Goal: Information Seeking & Learning: Learn about a topic

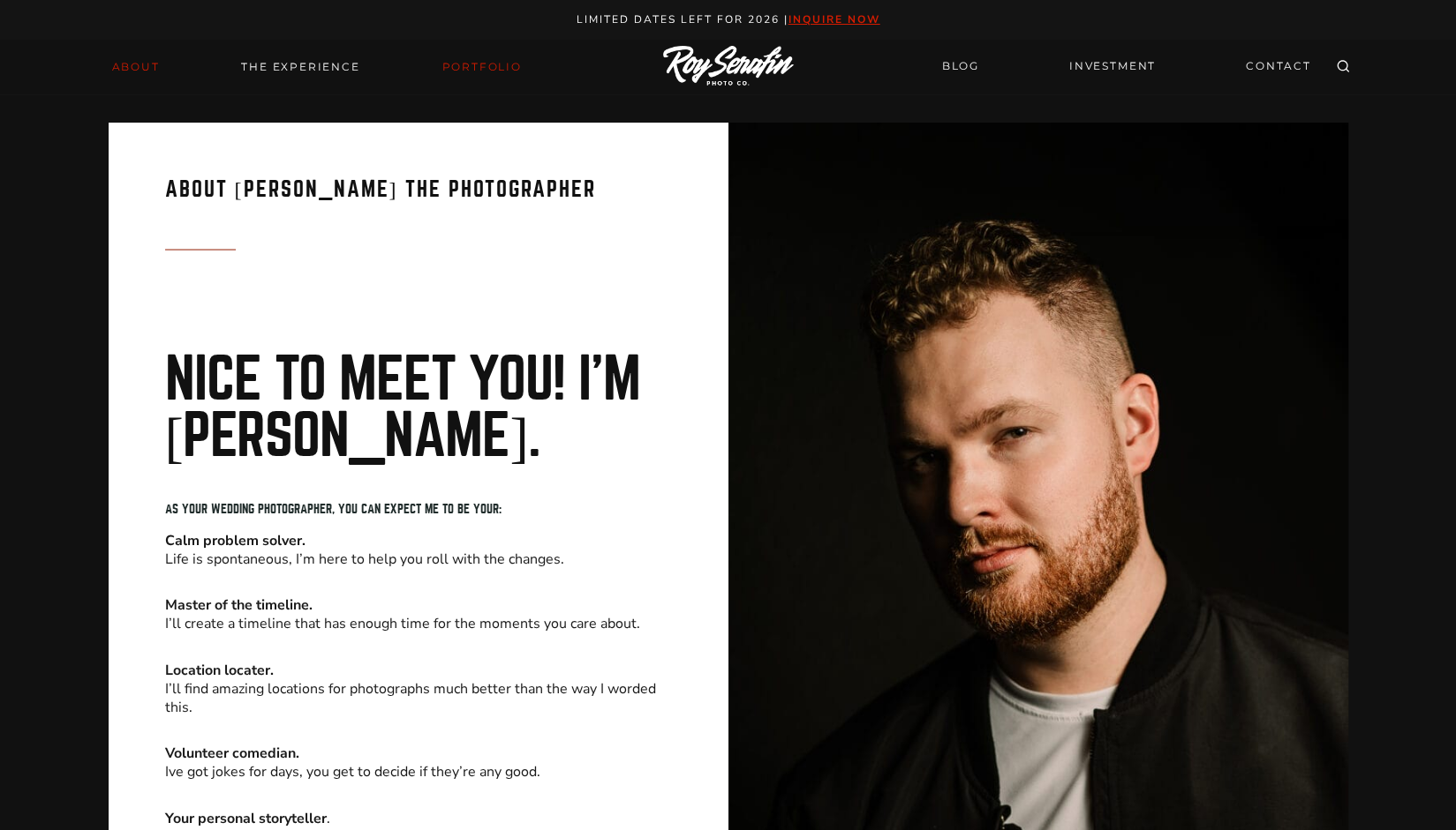
click at [504, 67] on link "Portfolio" at bounding box center [480, 67] width 101 height 25
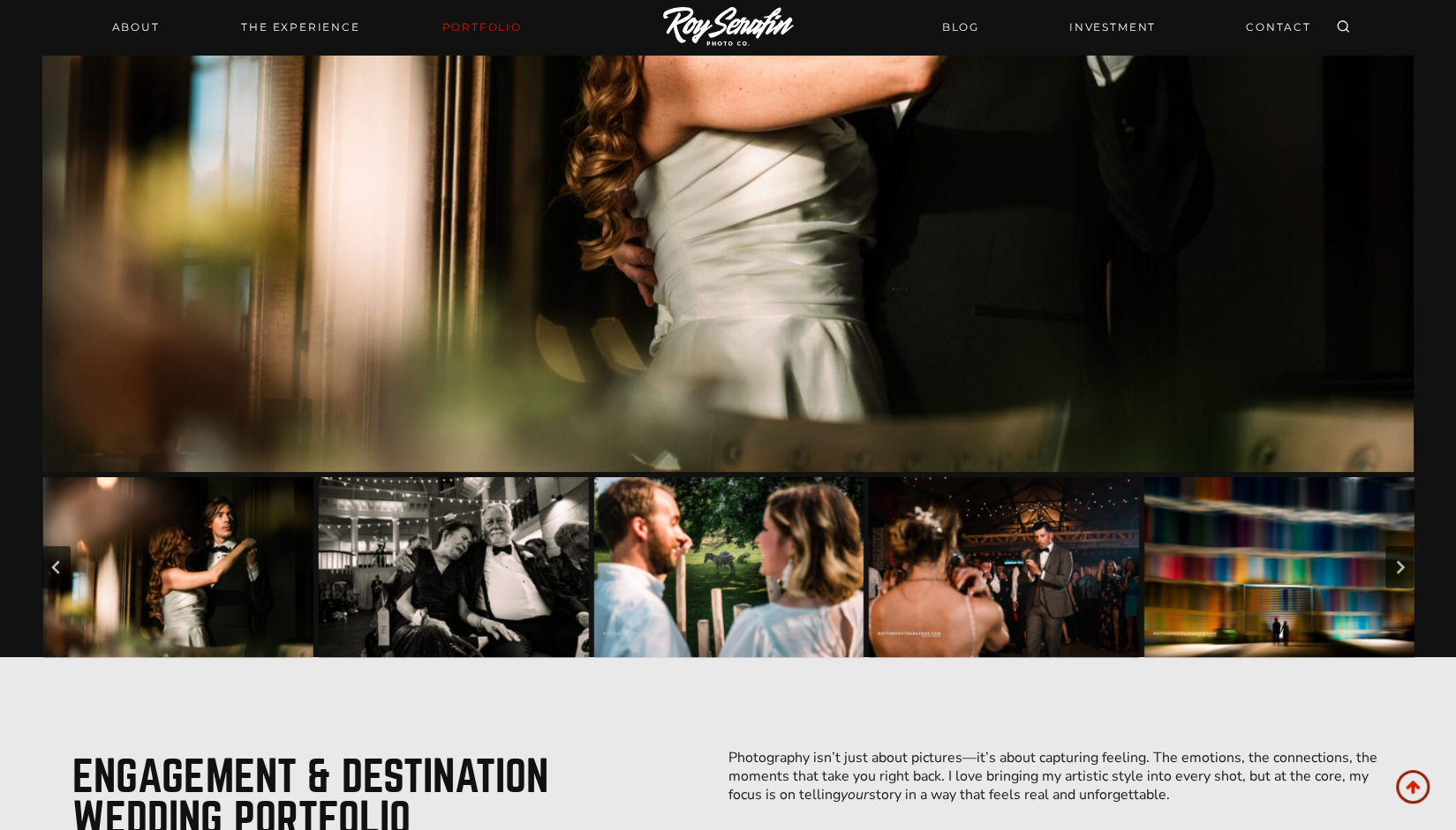
scroll to position [445, 0]
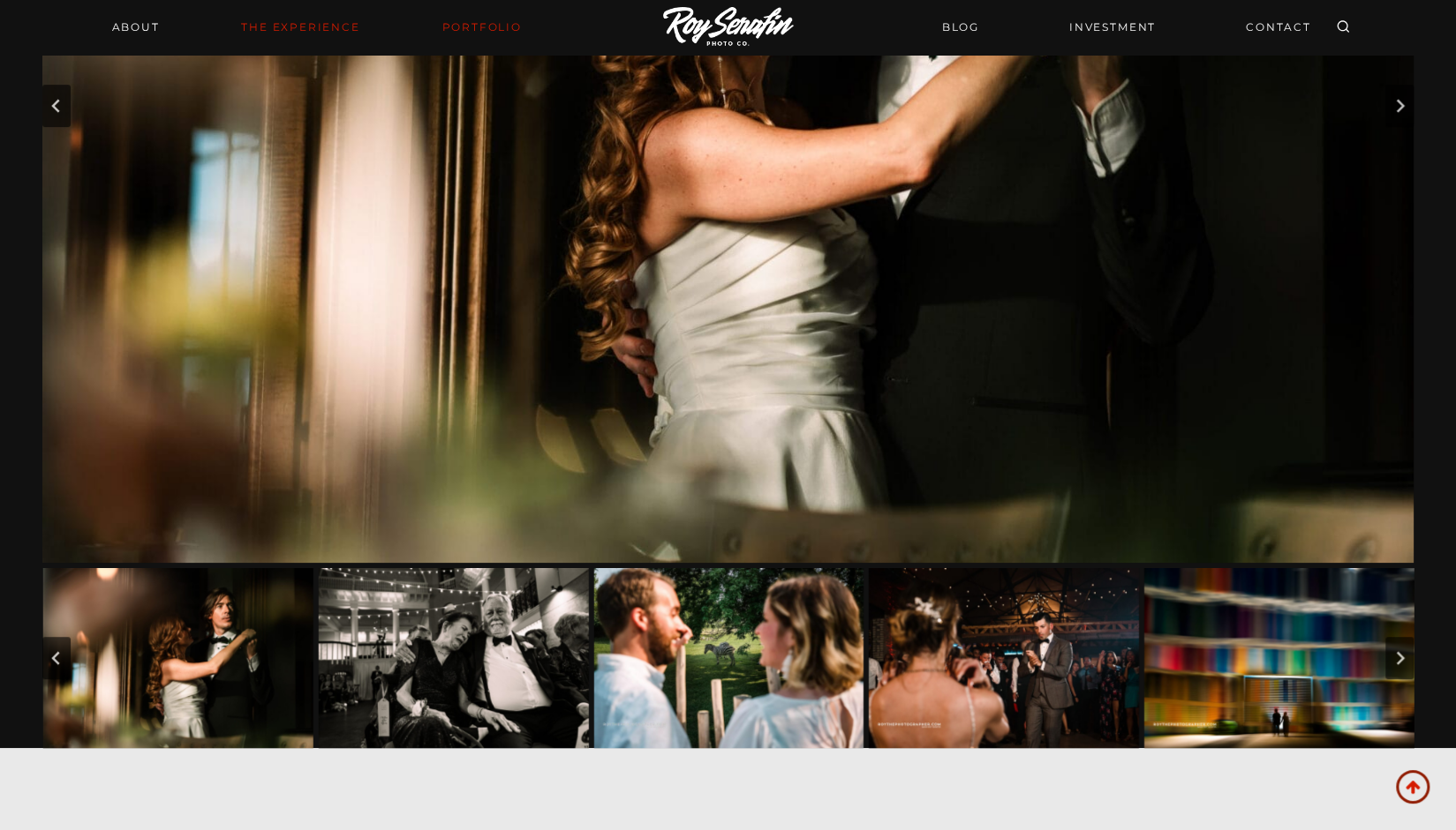
click at [316, 18] on link "THE EXPERIENCE" at bounding box center [300, 27] width 140 height 25
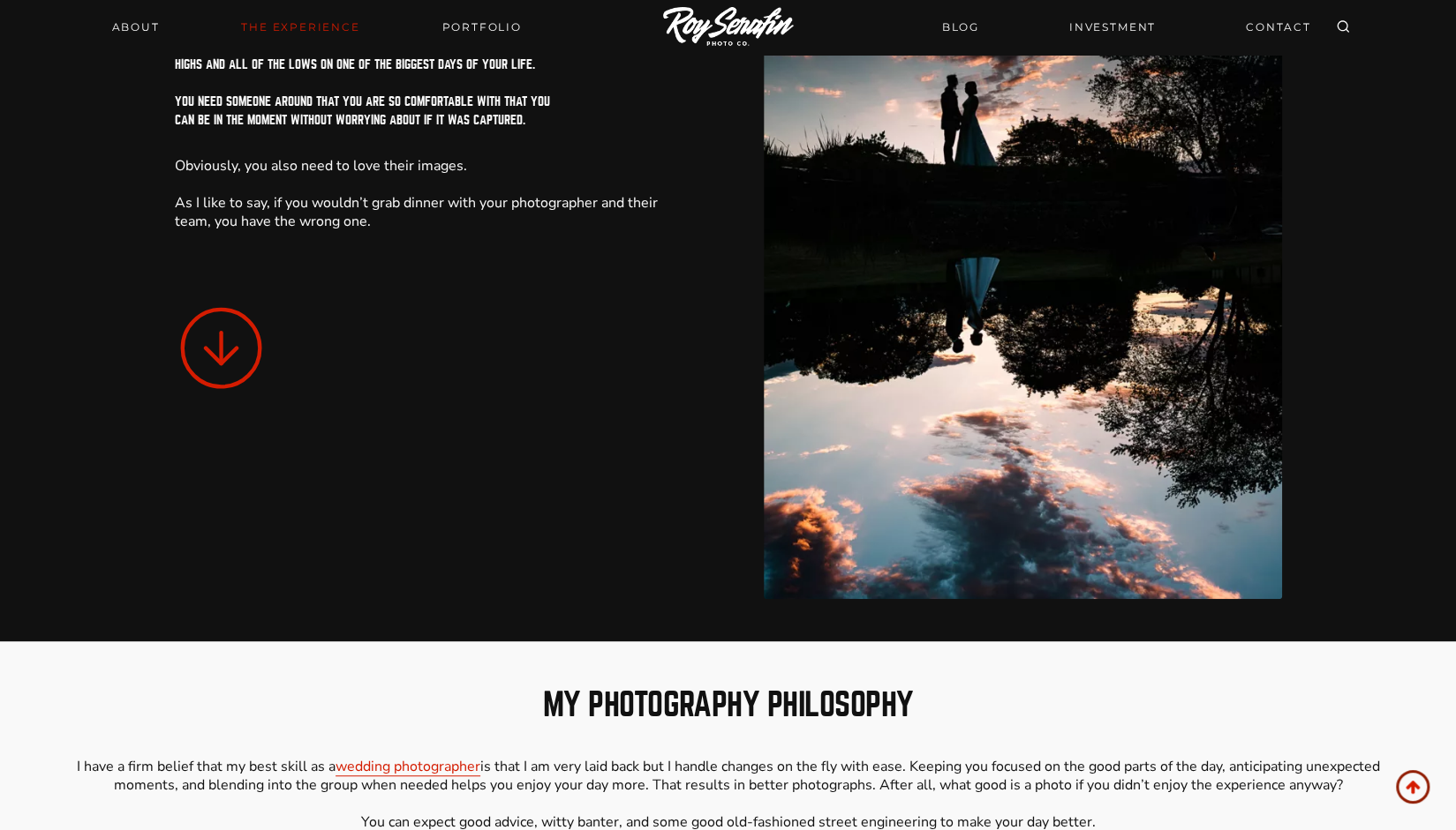
scroll to position [32, 0]
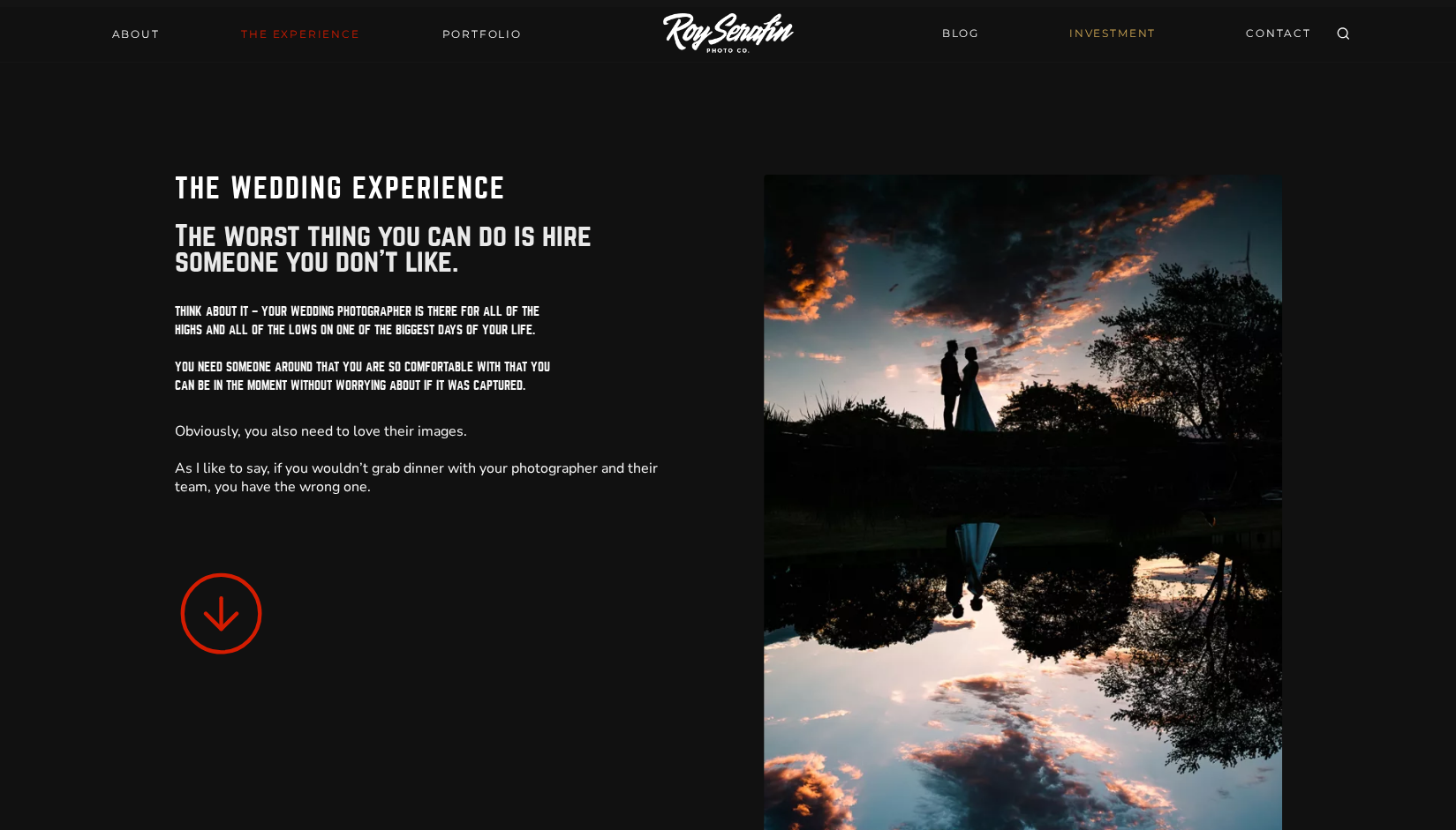
click at [1139, 28] on link "INVESTMENT" at bounding box center [1112, 33] width 107 height 31
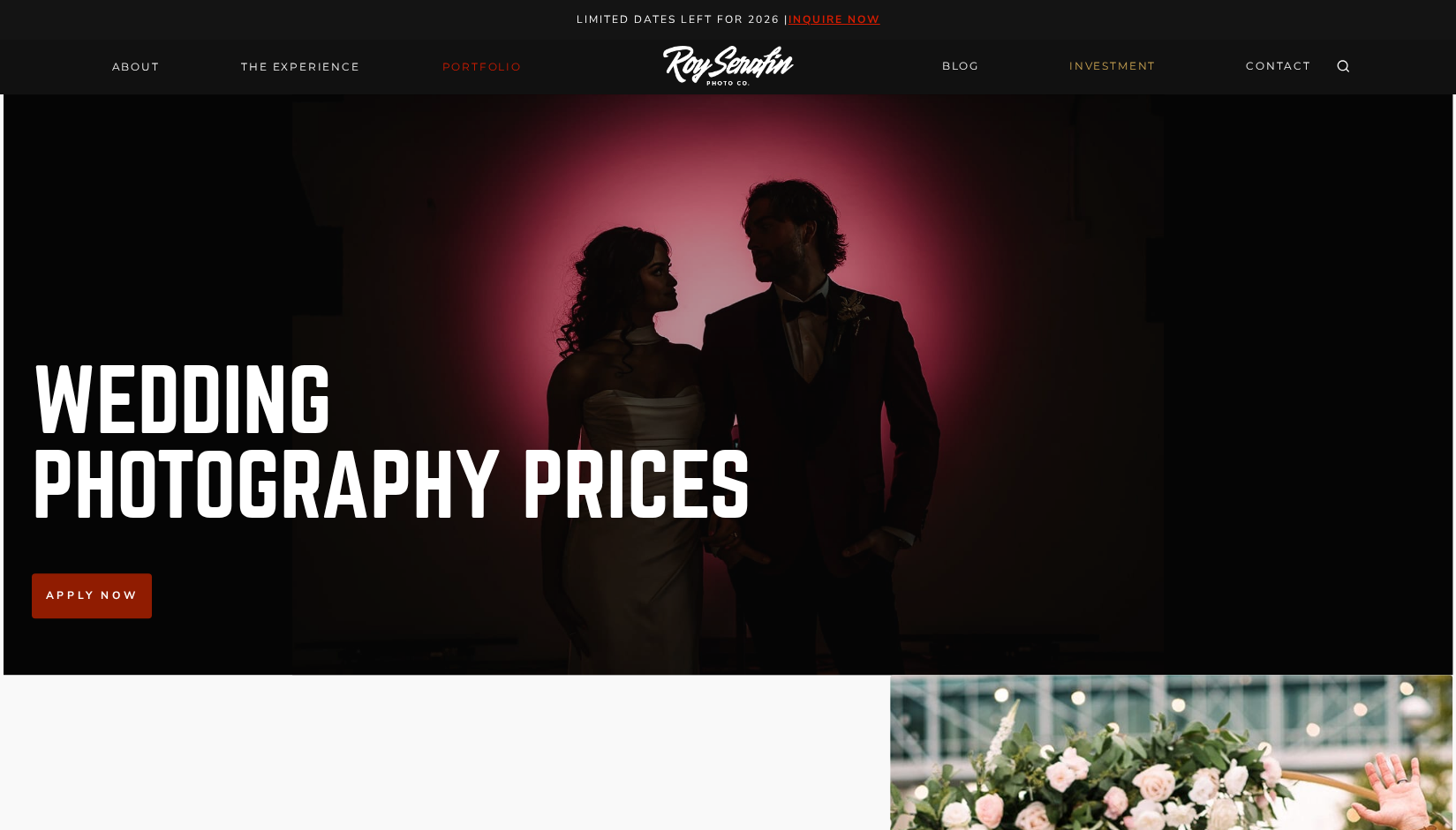
click at [452, 64] on link "Portfolio" at bounding box center [480, 67] width 101 height 25
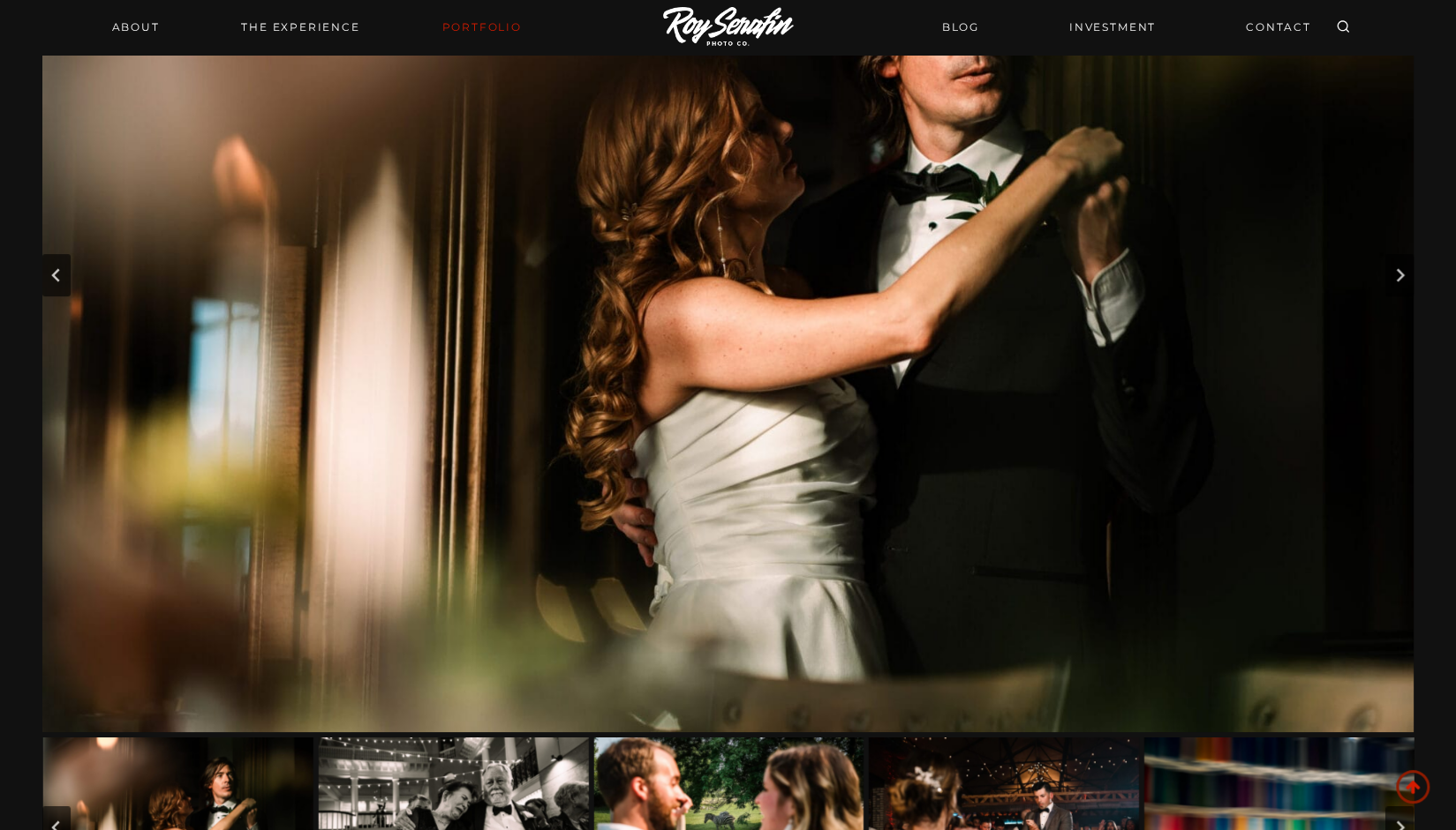
scroll to position [270, 0]
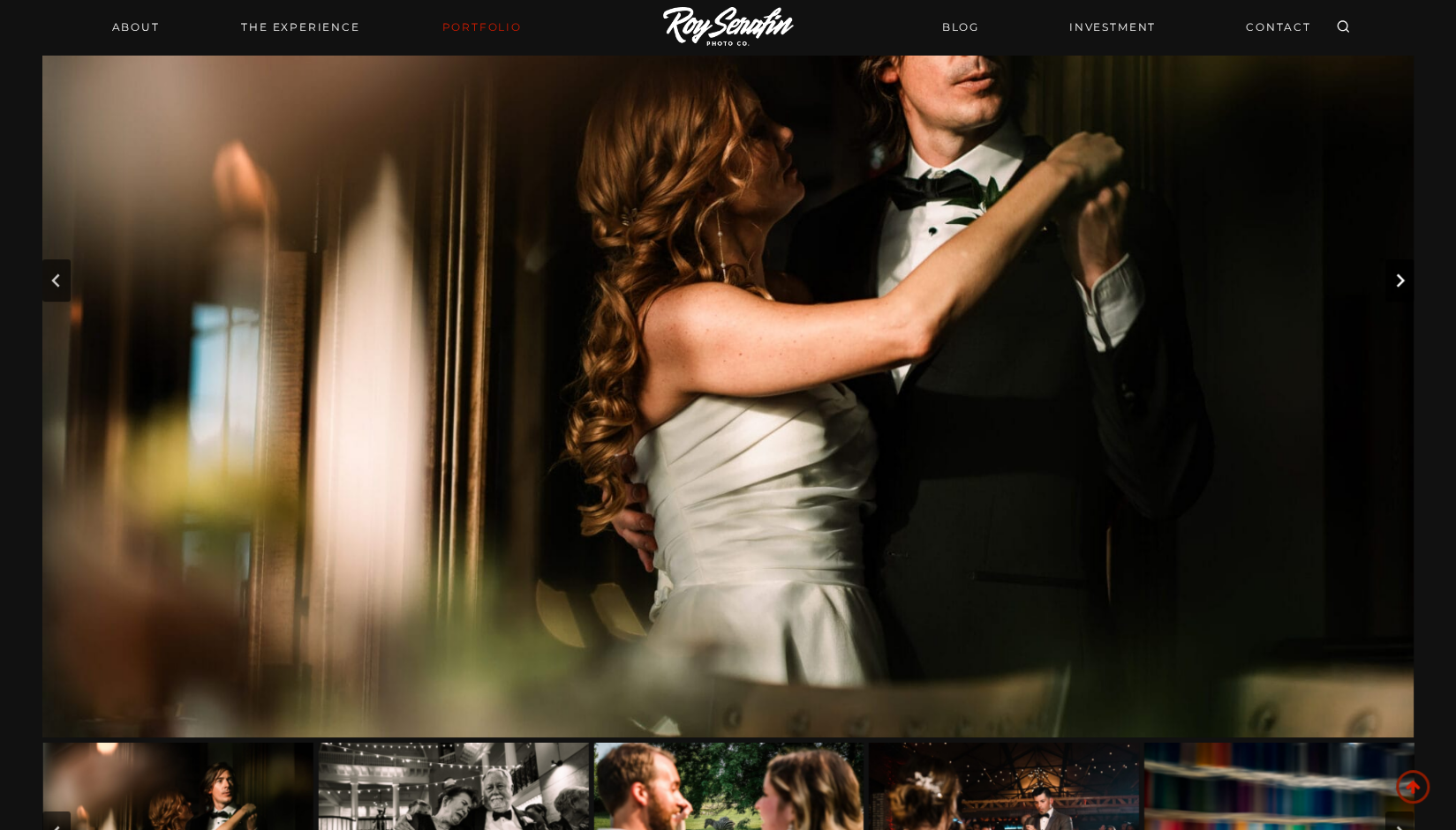
click at [1391, 279] on button "Next slide" at bounding box center [1399, 280] width 29 height 43
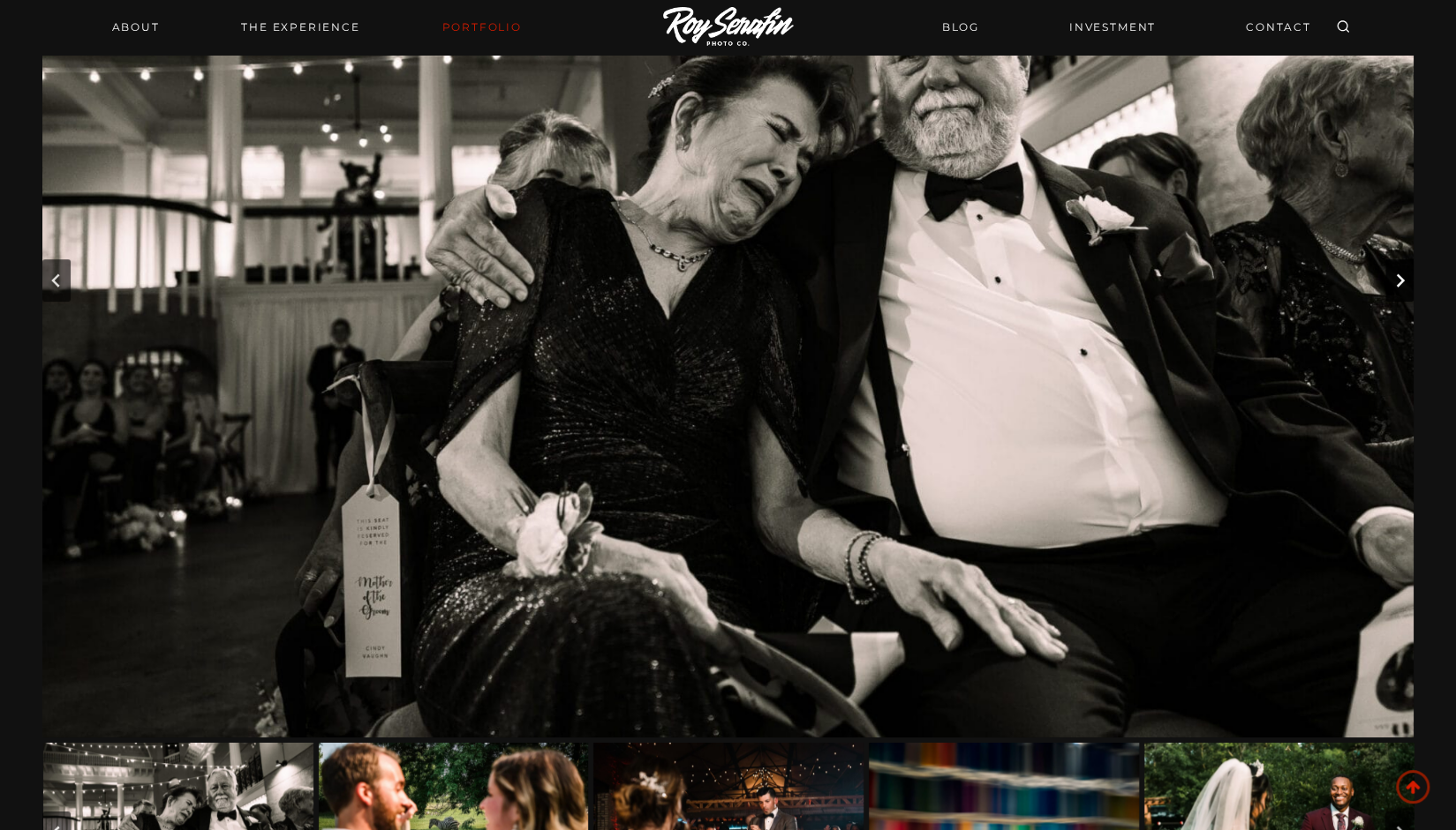
click at [1391, 279] on button "Next slide" at bounding box center [1399, 280] width 29 height 43
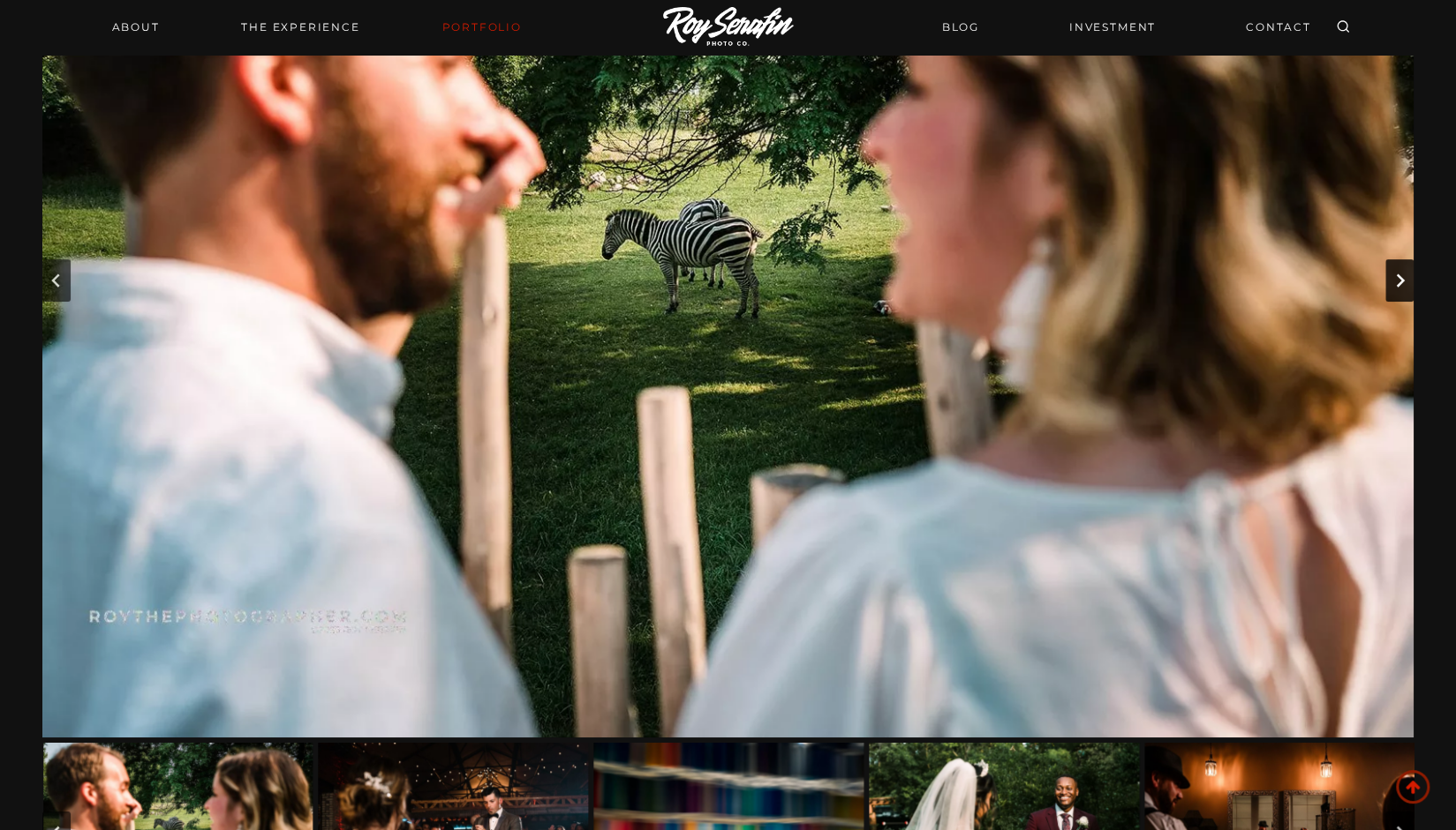
click at [1391, 279] on button "Next slide" at bounding box center [1399, 280] width 29 height 43
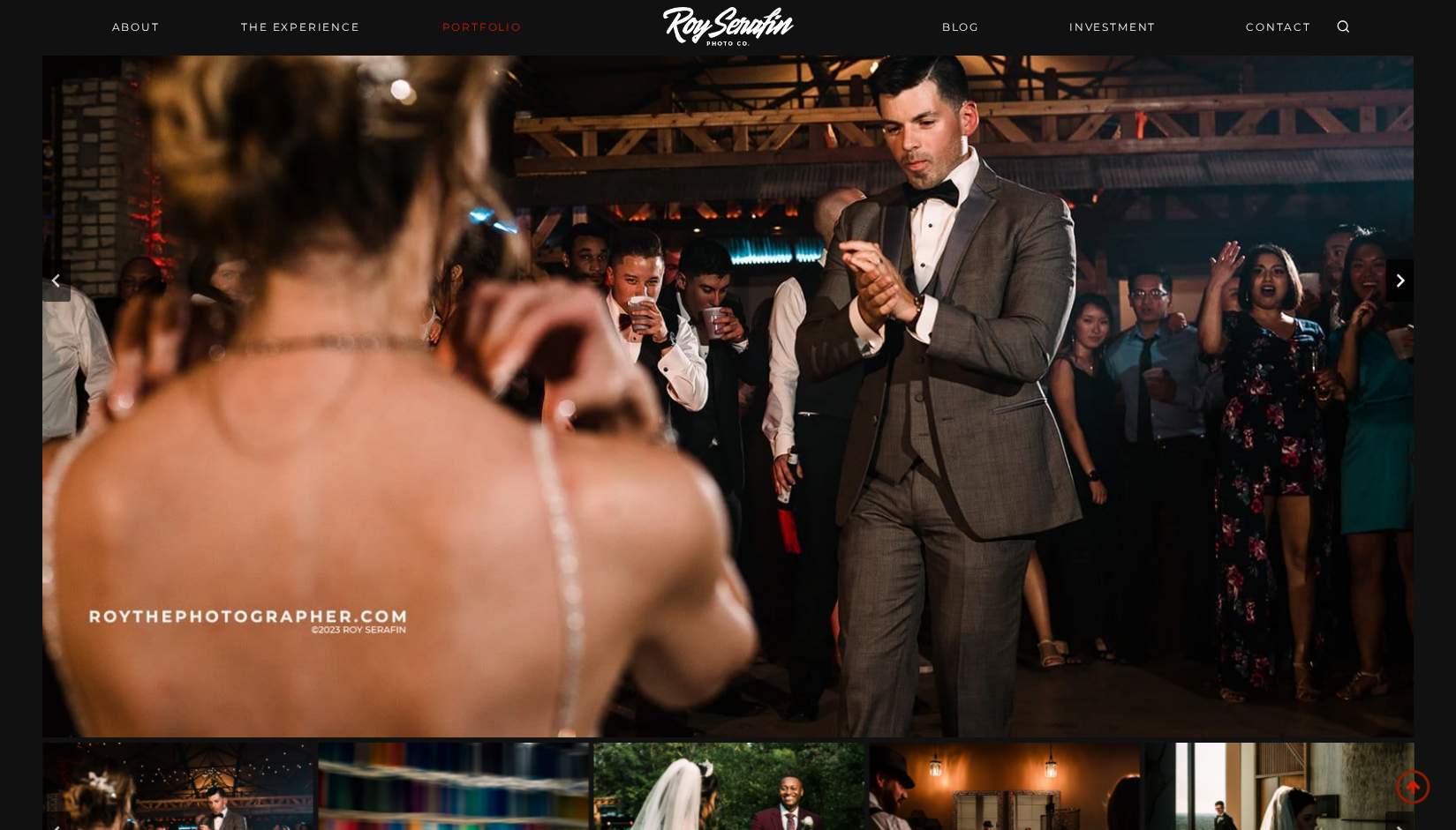
click at [1391, 281] on button "Next slide" at bounding box center [1399, 280] width 29 height 43
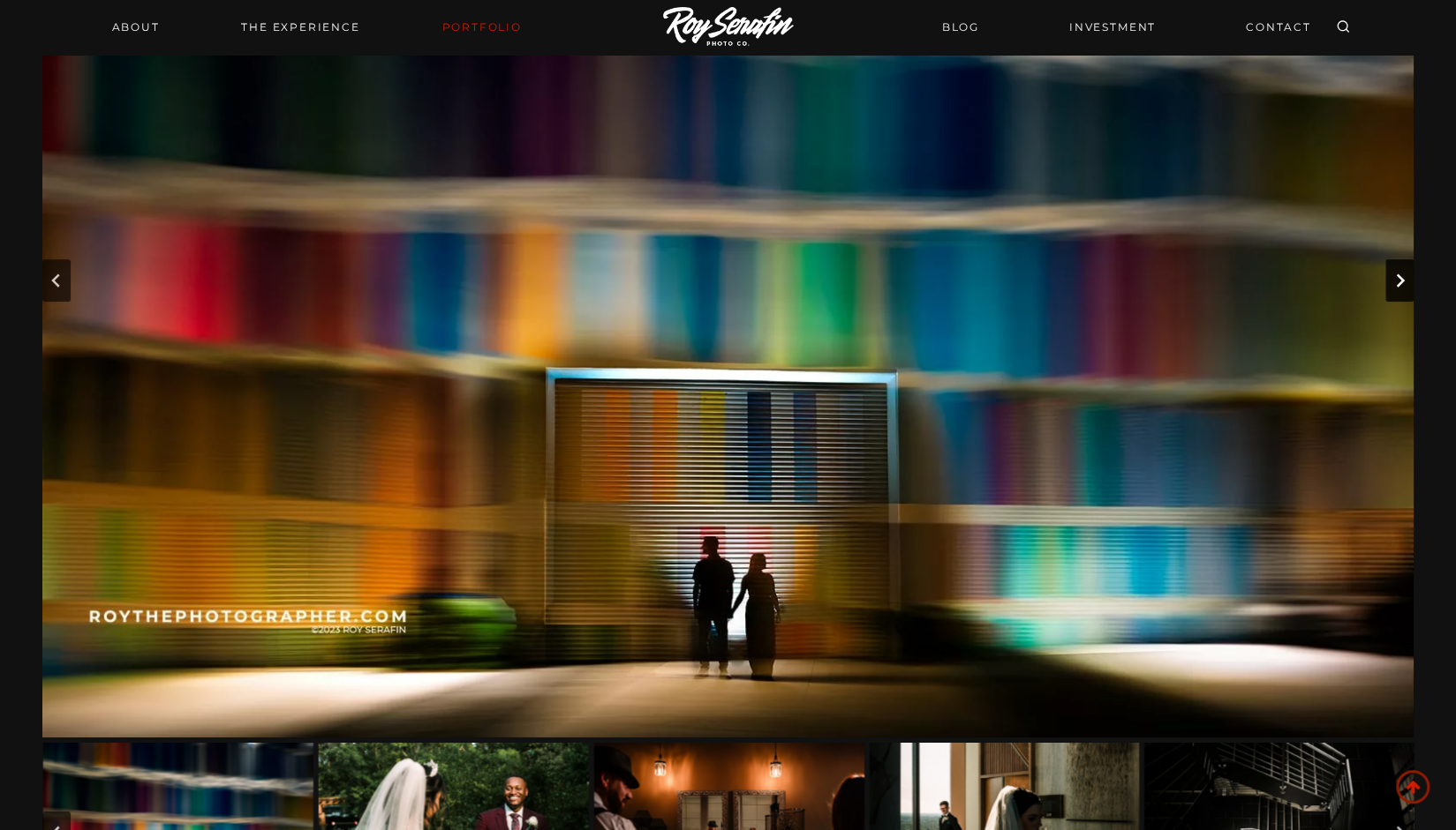
click at [1391, 281] on button "Next slide" at bounding box center [1399, 280] width 29 height 43
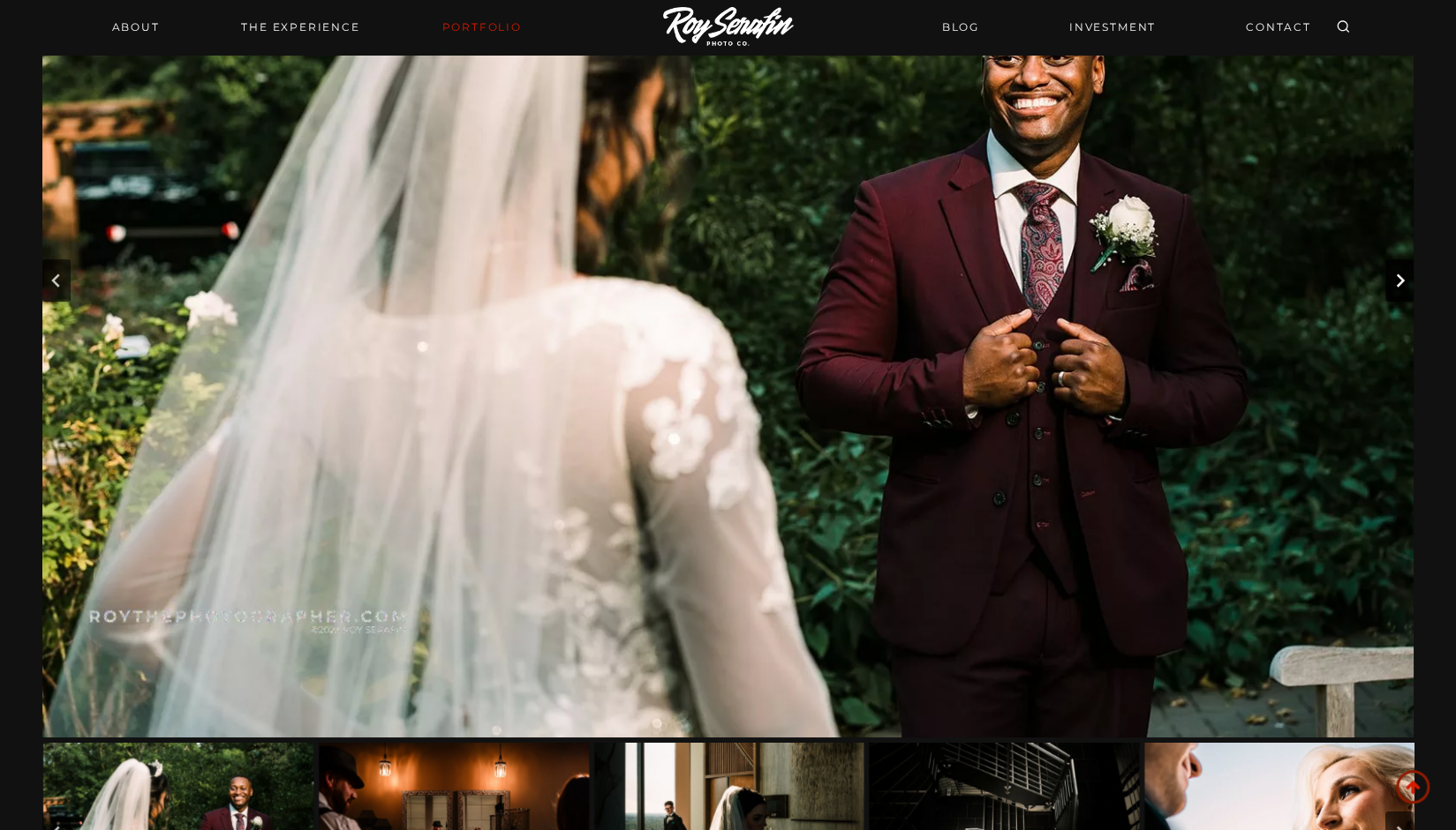
click at [1391, 281] on button "Next slide" at bounding box center [1399, 280] width 29 height 43
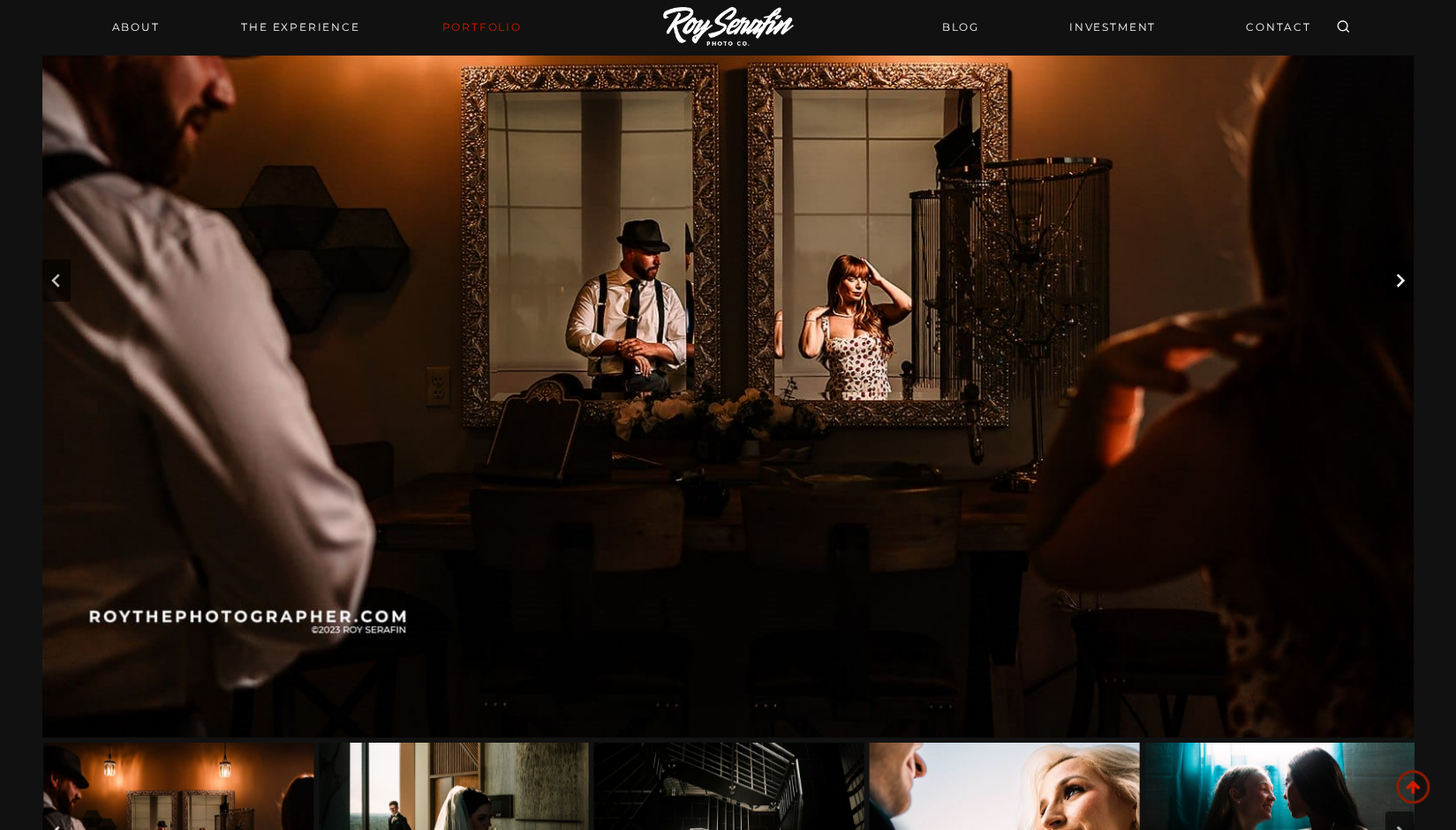
click at [1391, 281] on button "Next slide" at bounding box center [1399, 280] width 29 height 43
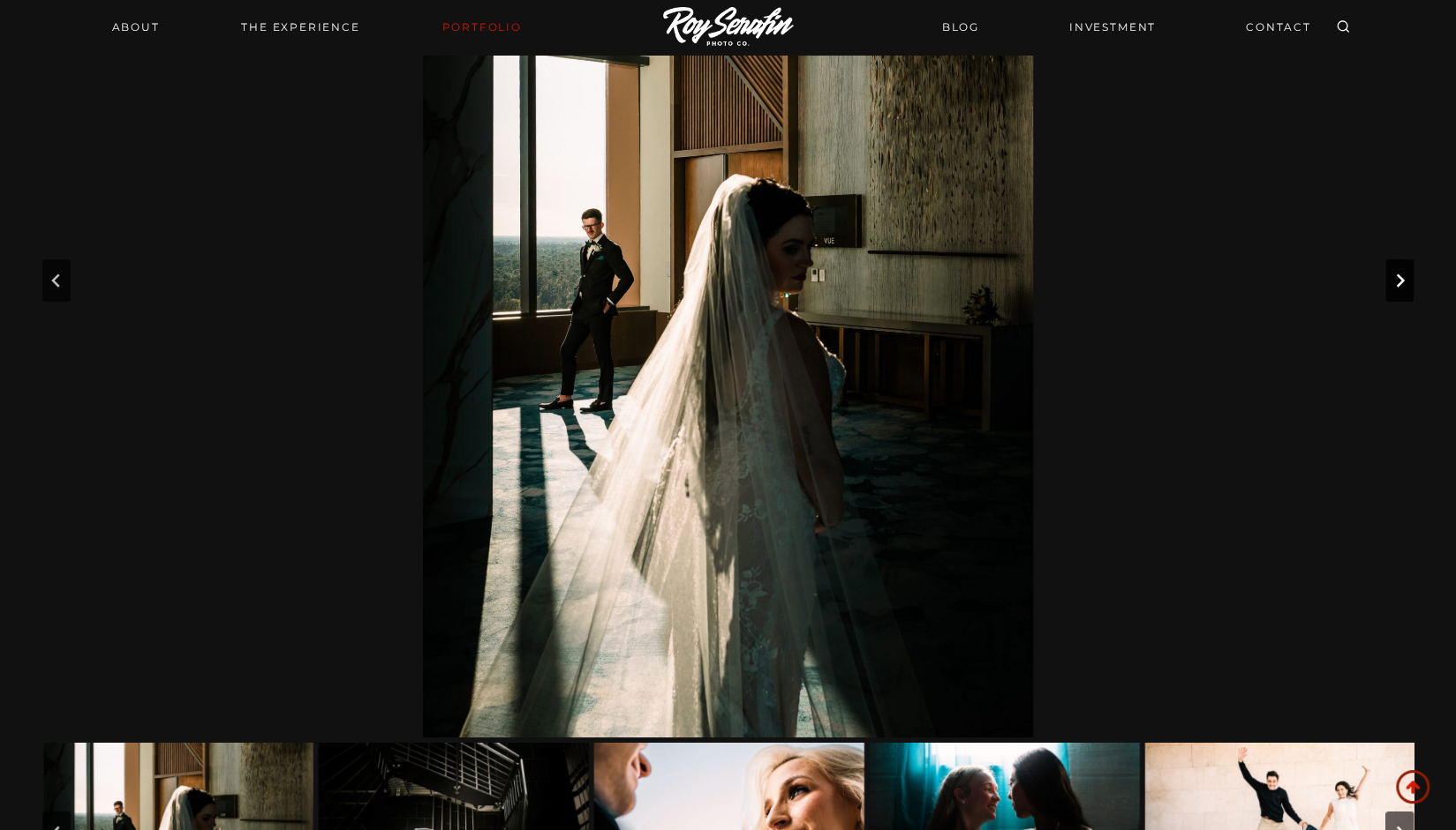
click at [1391, 283] on button "Next slide" at bounding box center [1399, 280] width 29 height 43
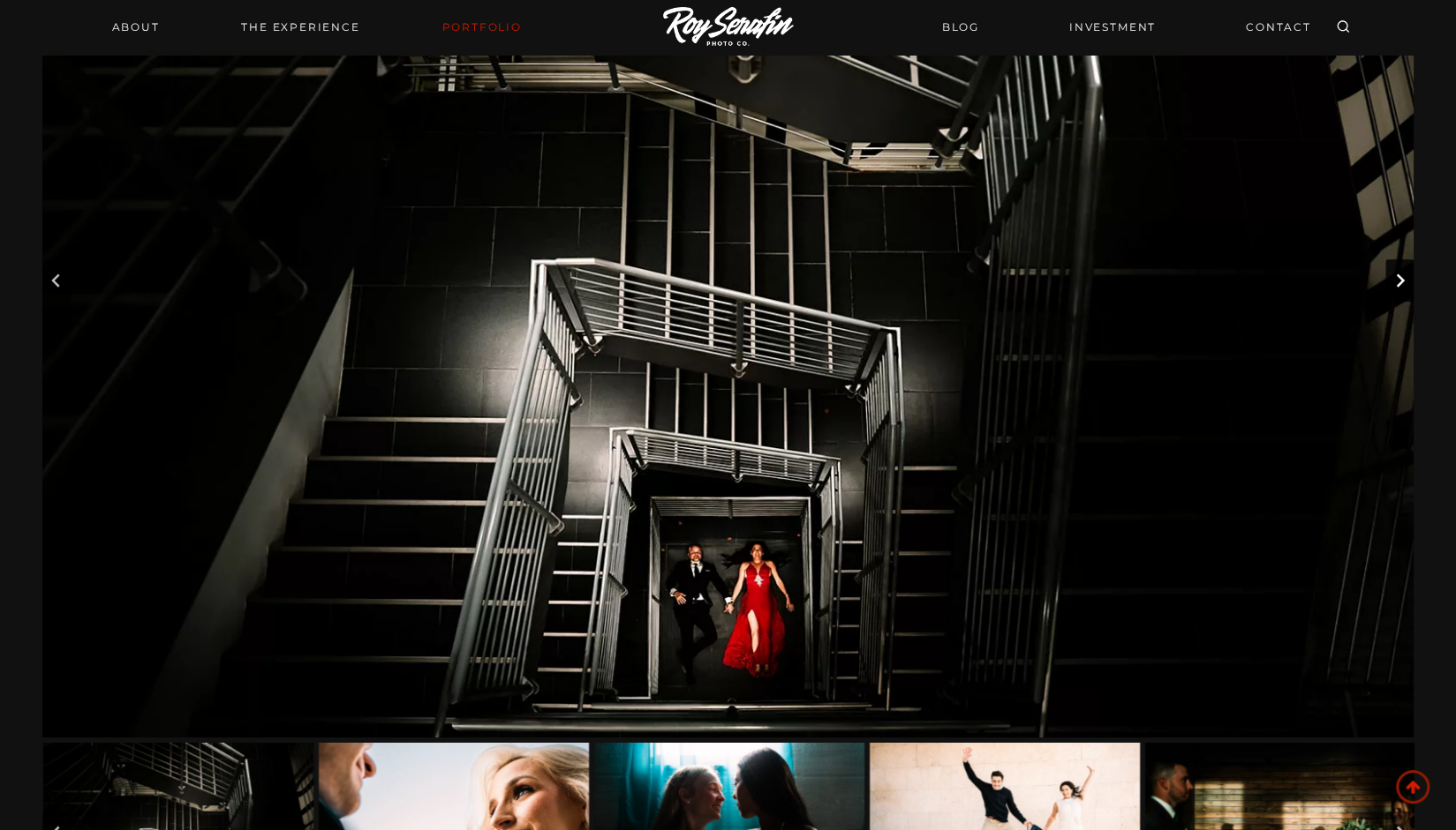
click at [1391, 283] on button "Next slide" at bounding box center [1399, 280] width 29 height 43
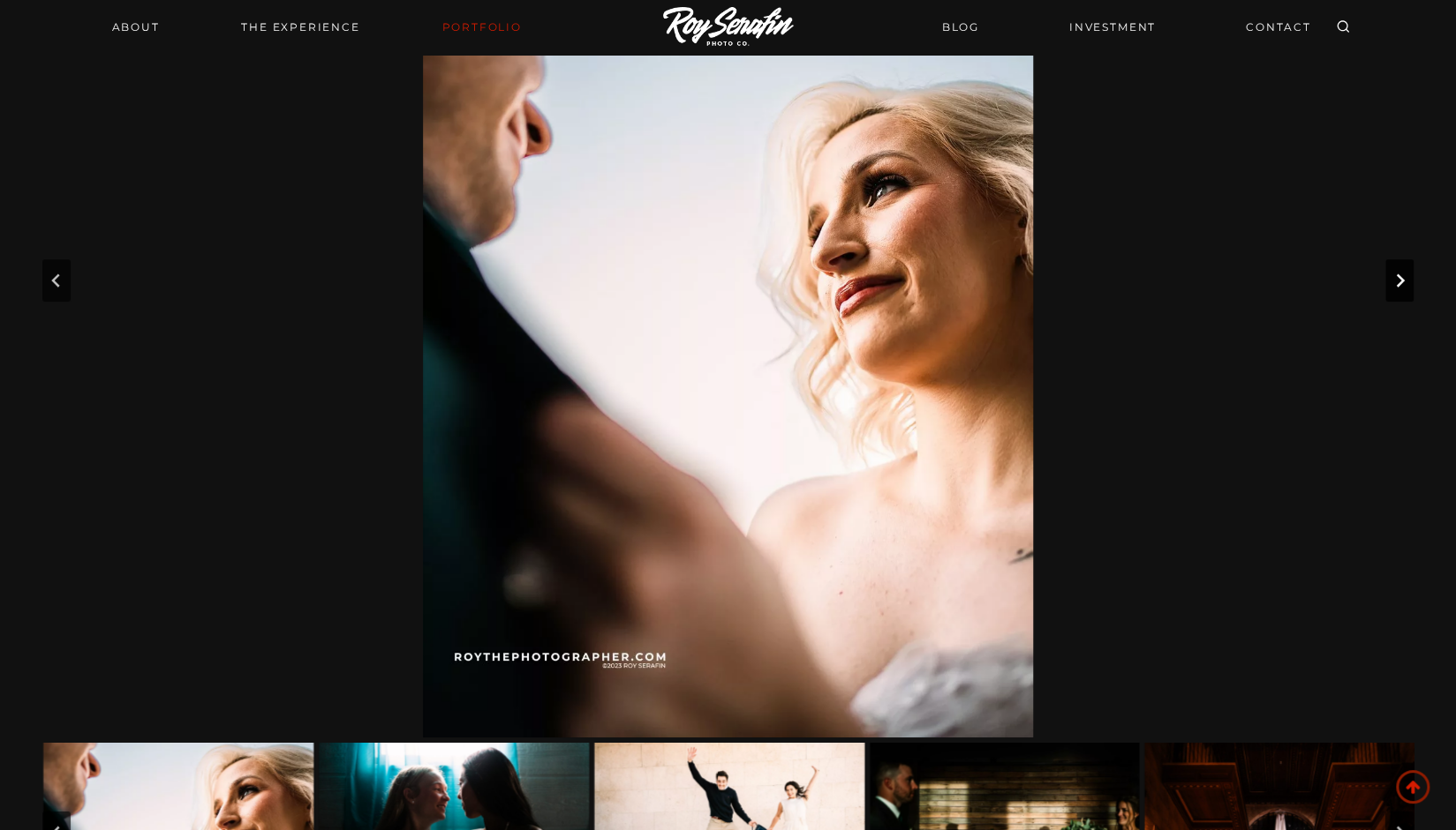
click at [1391, 283] on button "Next slide" at bounding box center [1399, 280] width 29 height 43
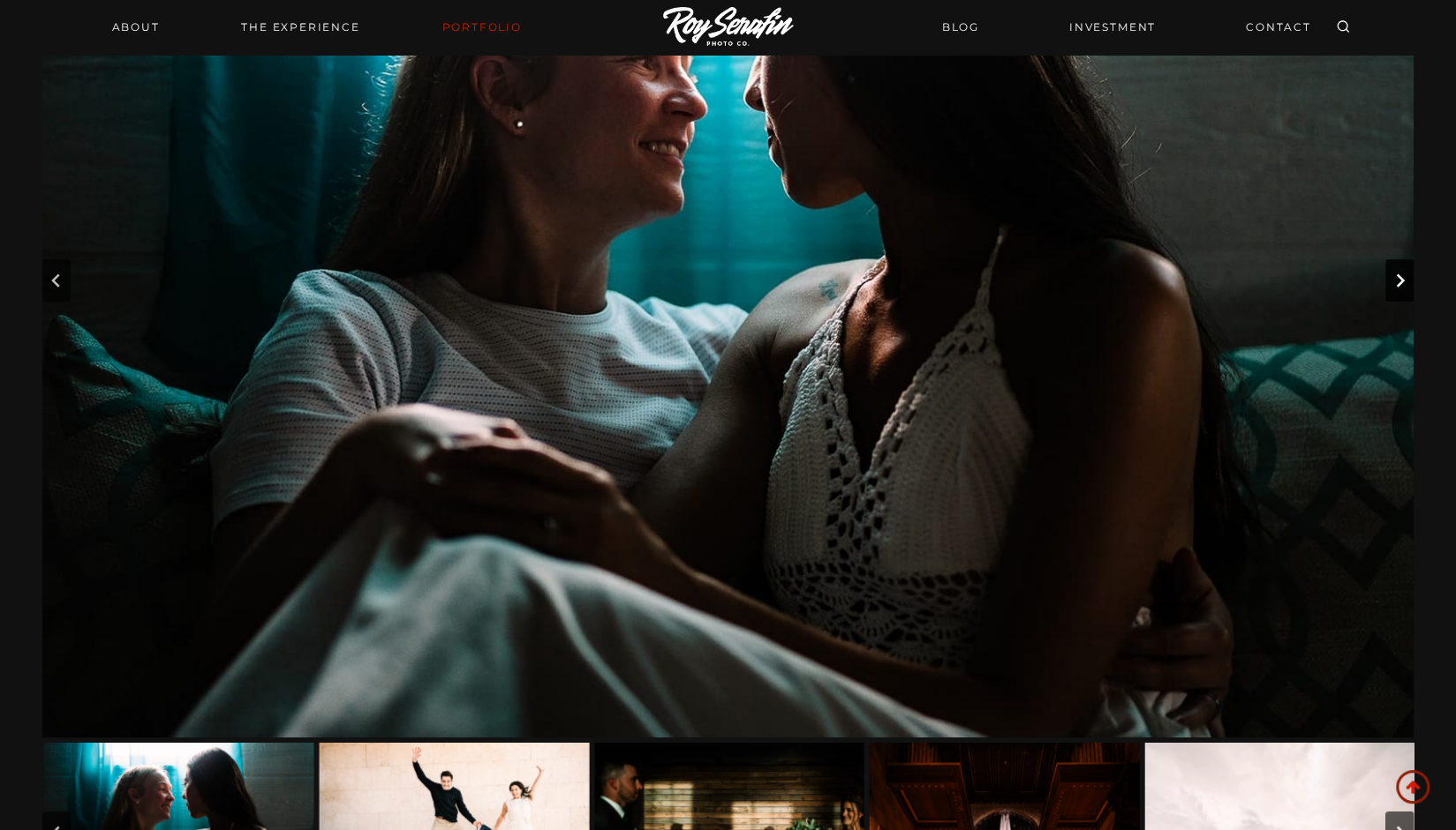
click at [1391, 283] on button "Next slide" at bounding box center [1399, 280] width 29 height 43
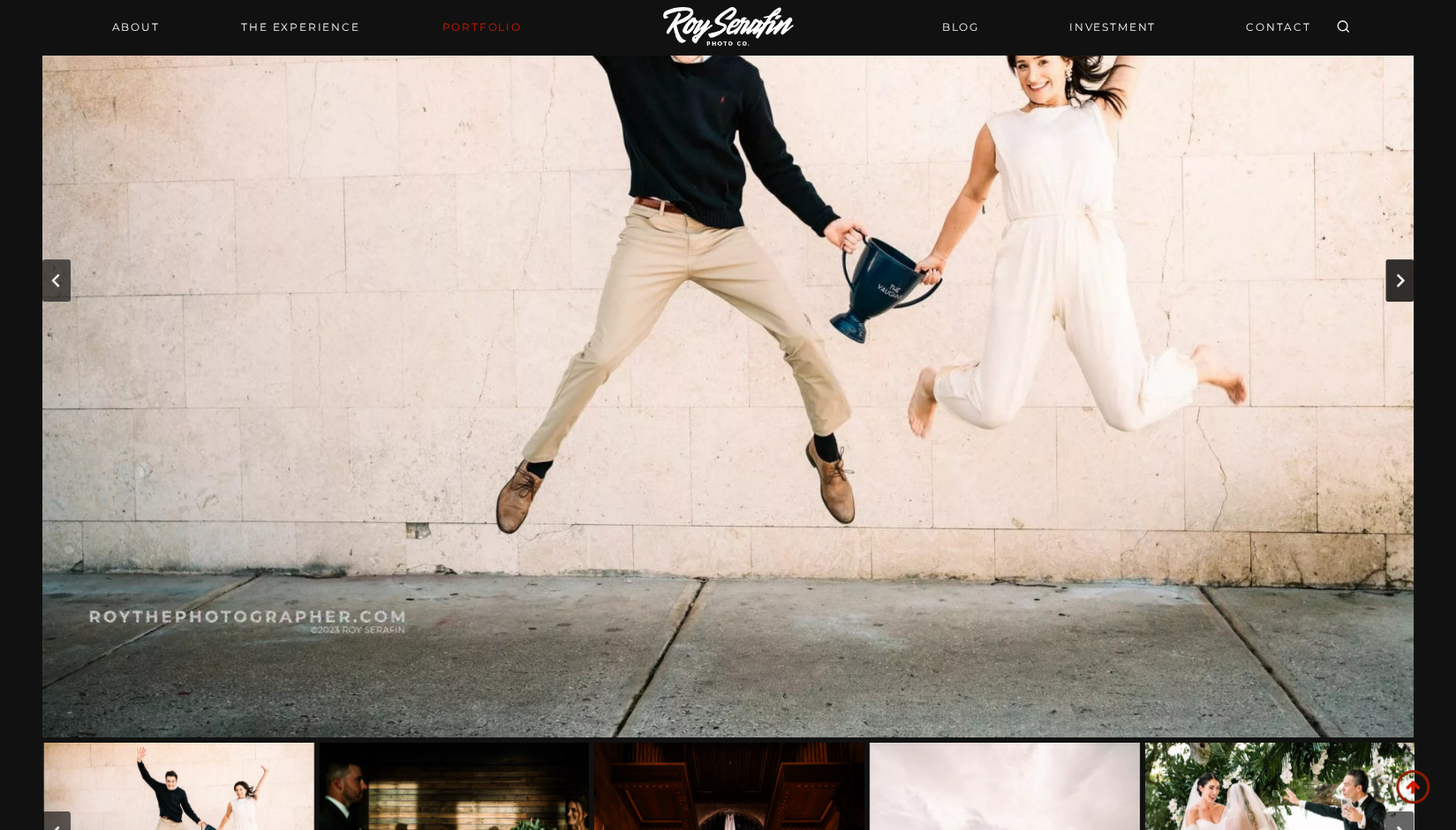
click at [1391, 283] on button "Next slide" at bounding box center [1399, 280] width 29 height 43
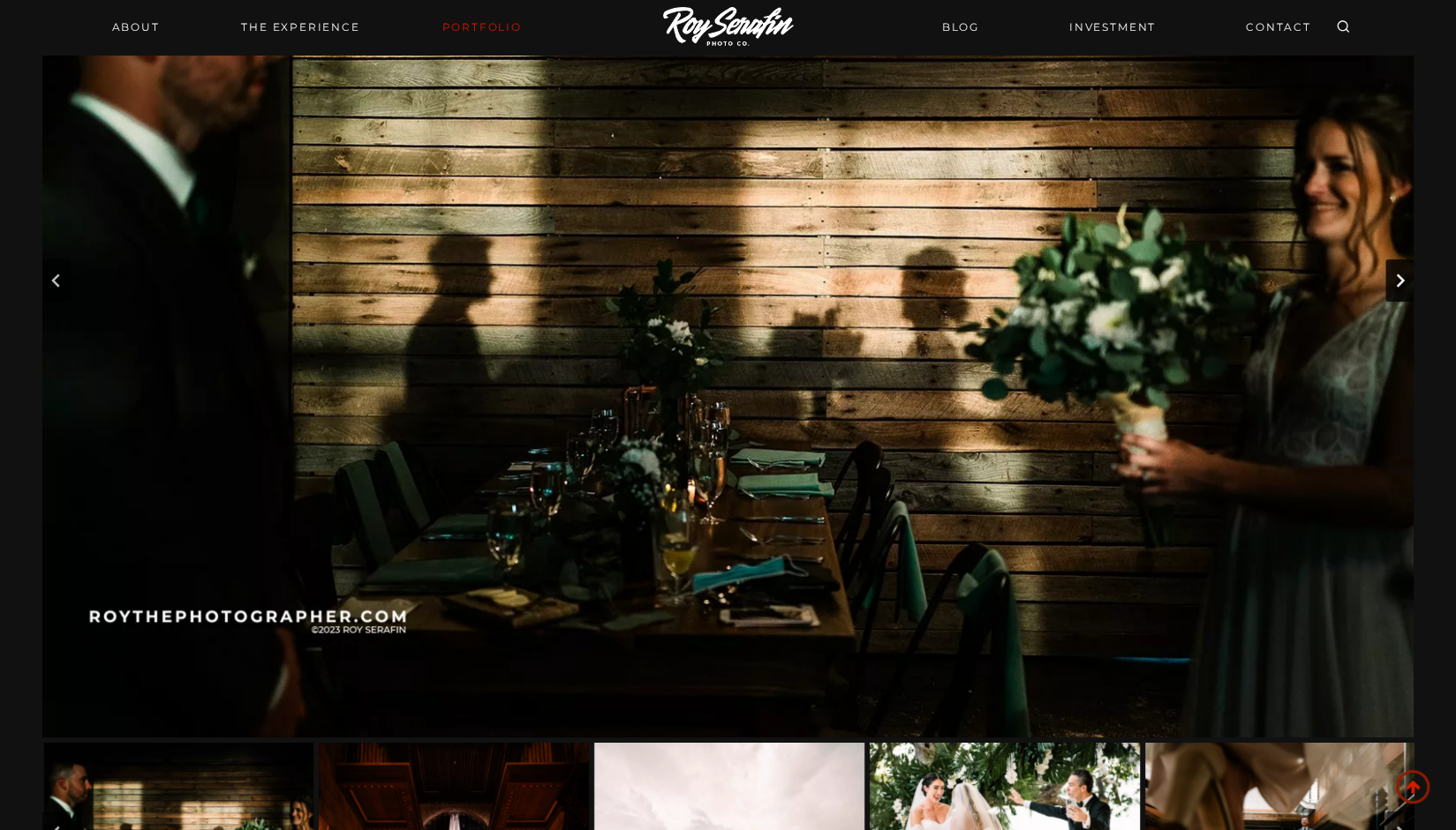
click at [1391, 283] on button "Next slide" at bounding box center [1399, 280] width 29 height 43
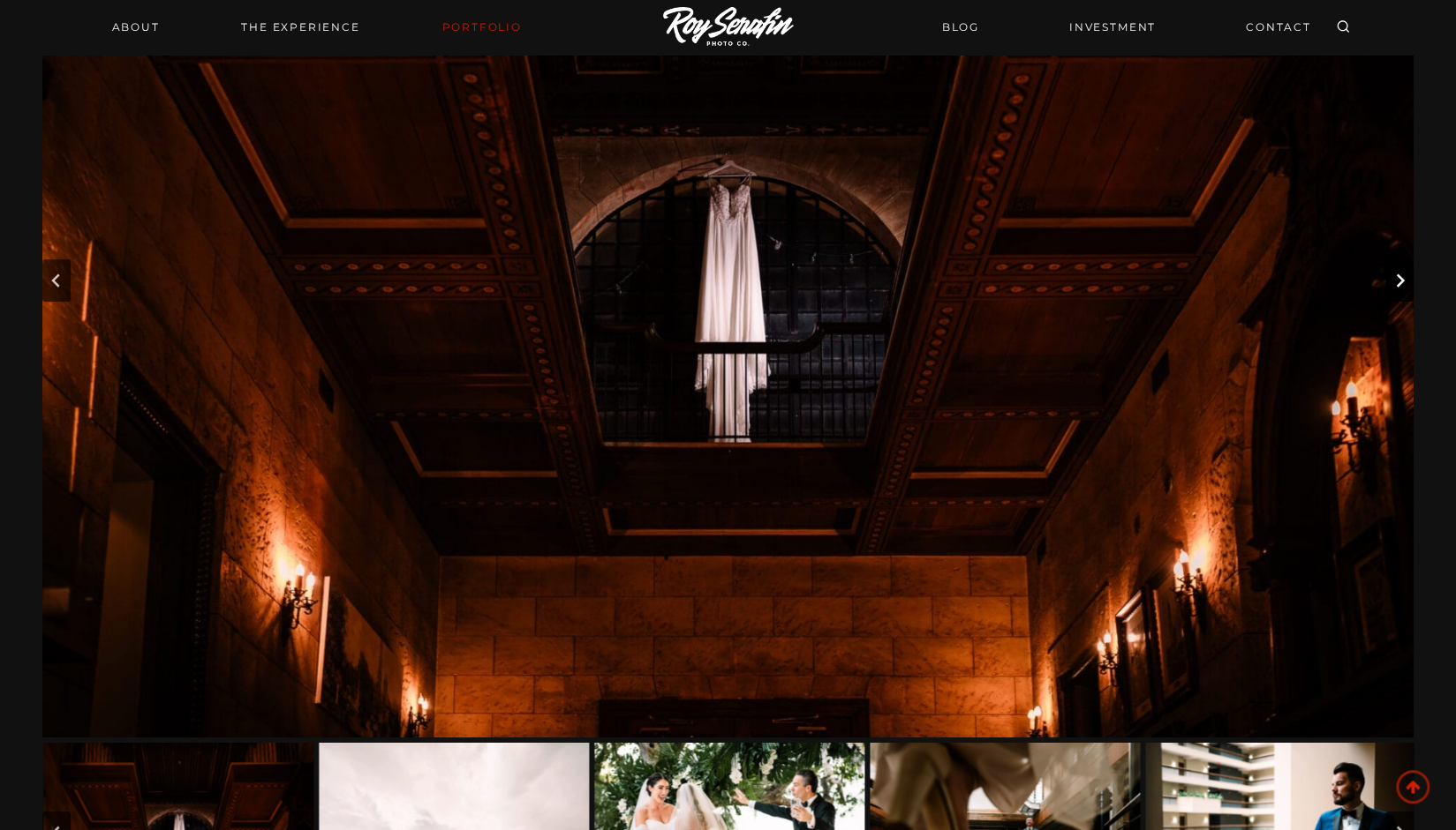
click at [1391, 283] on button "Next slide" at bounding box center [1399, 280] width 29 height 43
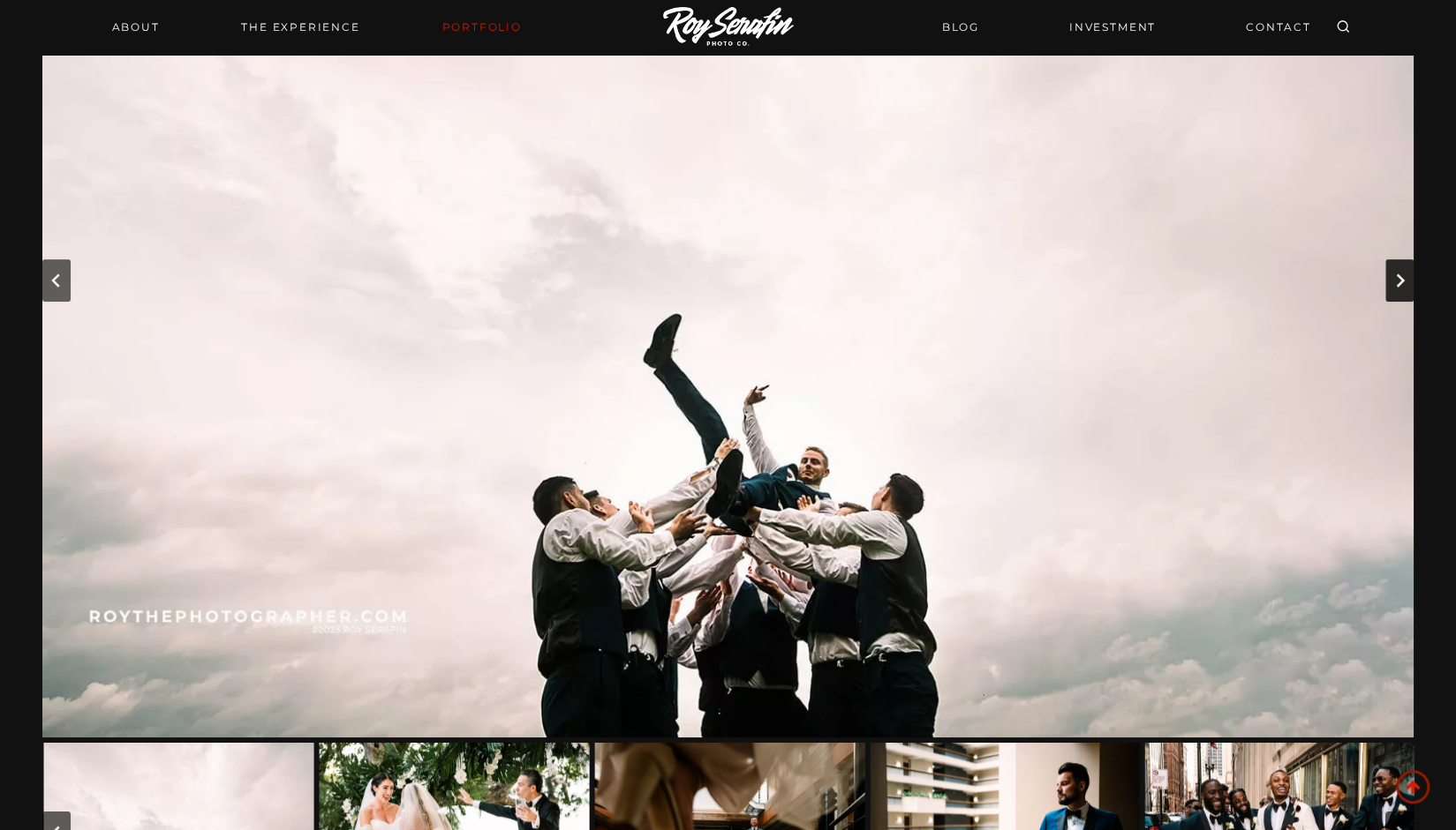
click at [1391, 283] on button "Next slide" at bounding box center [1399, 280] width 29 height 43
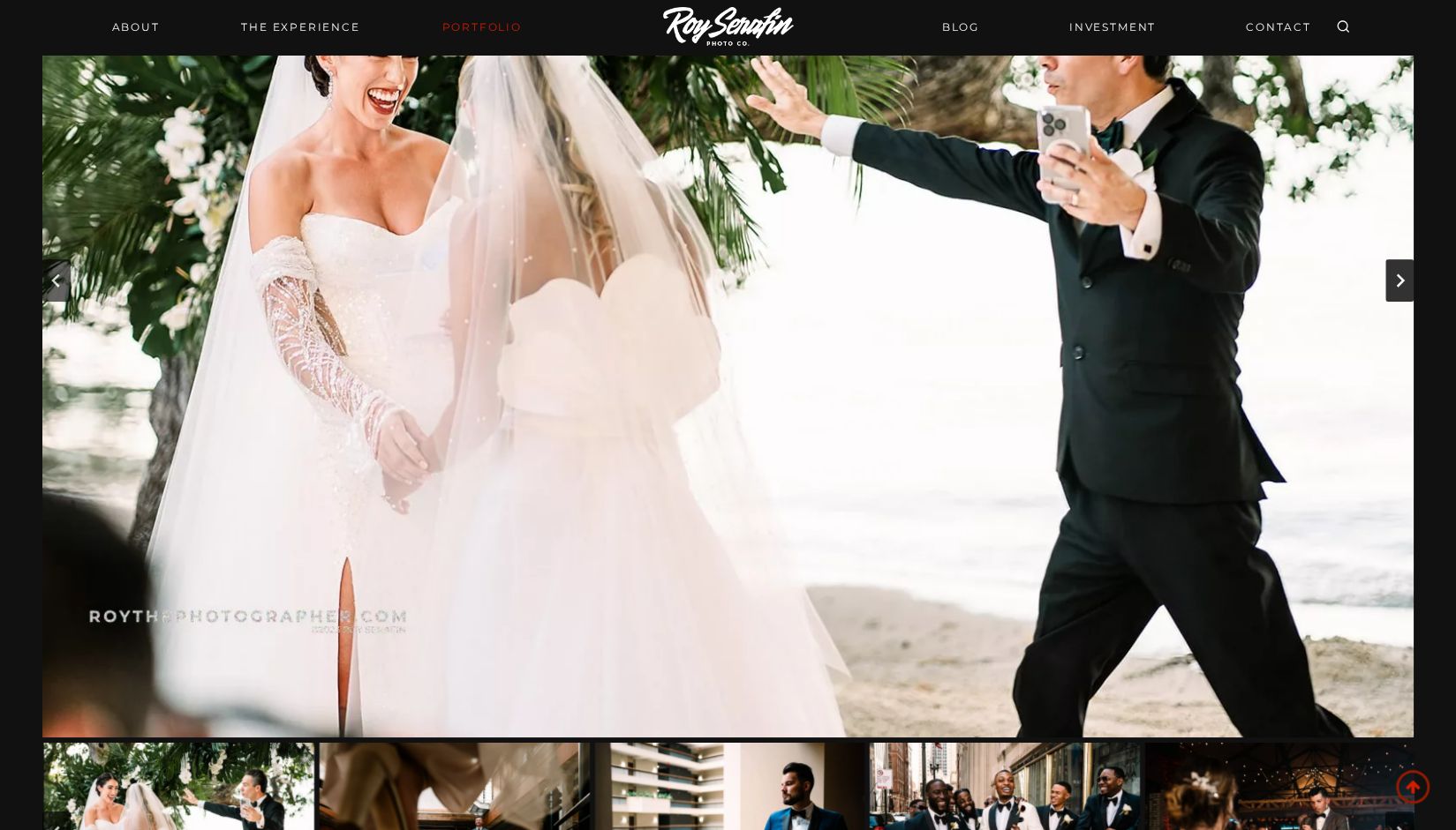
click at [1391, 283] on button "Next slide" at bounding box center [1399, 280] width 29 height 43
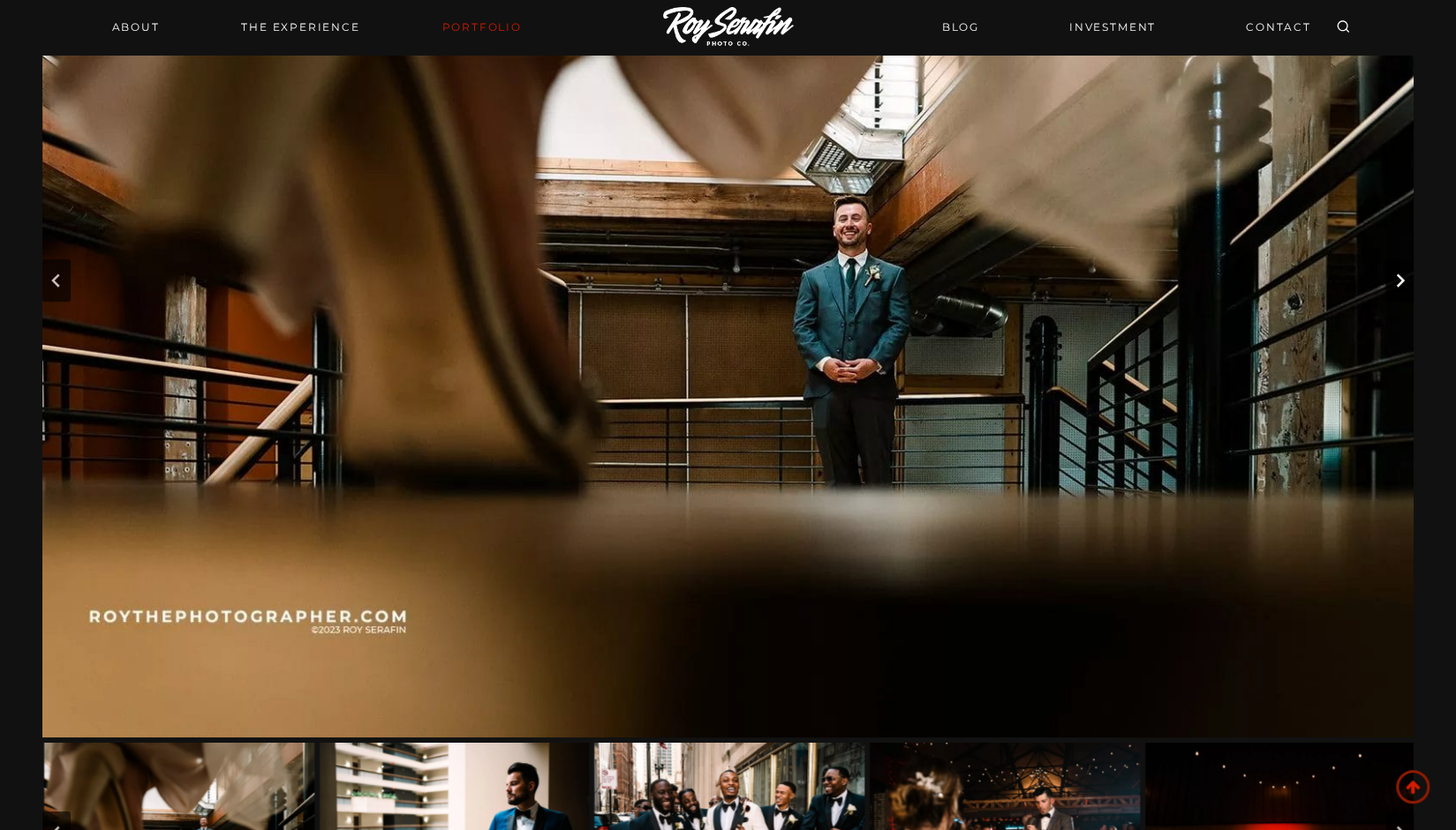
click at [1391, 283] on button "Next slide" at bounding box center [1399, 280] width 29 height 43
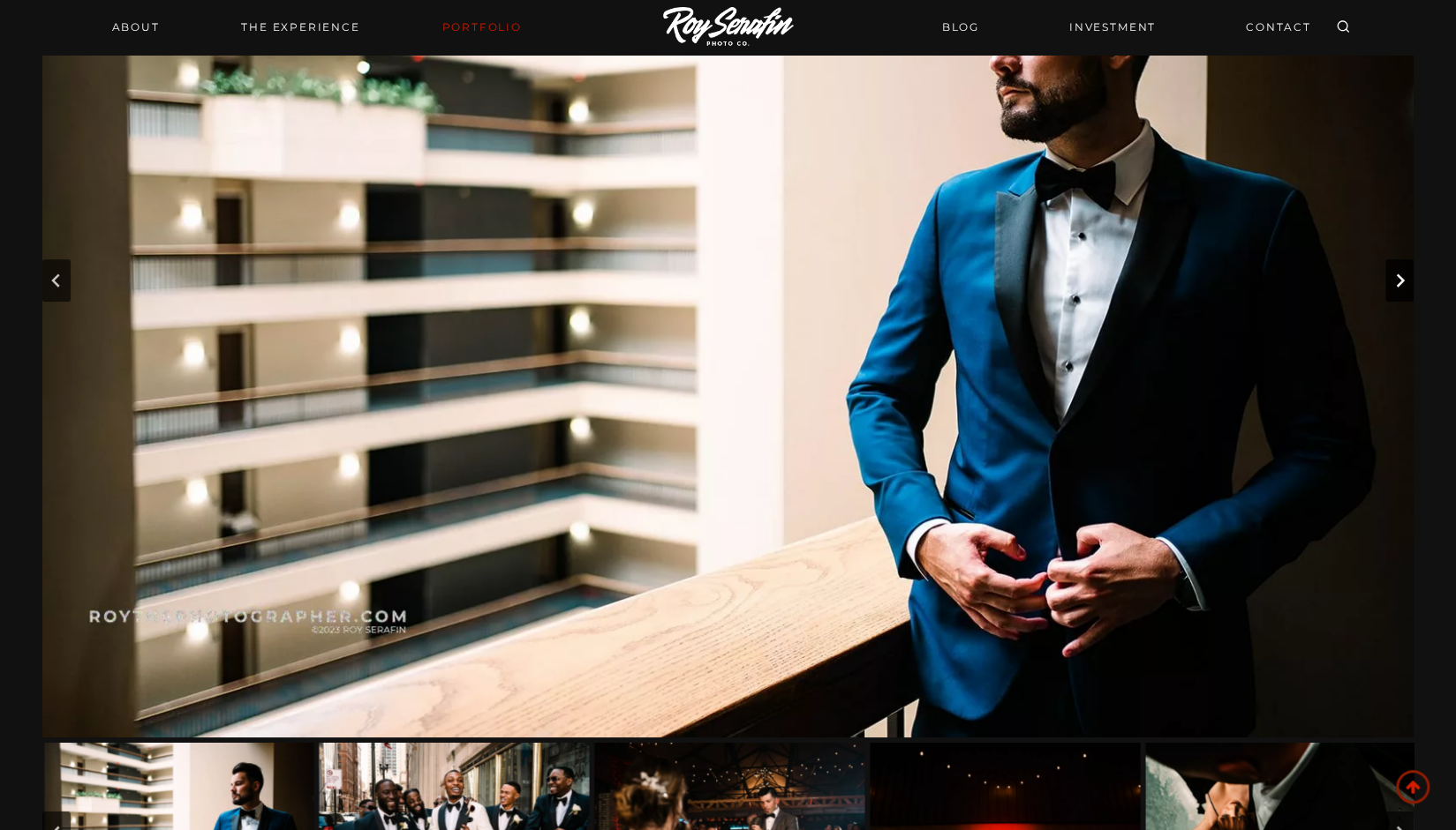
click at [1391, 283] on button "Next slide" at bounding box center [1399, 280] width 29 height 43
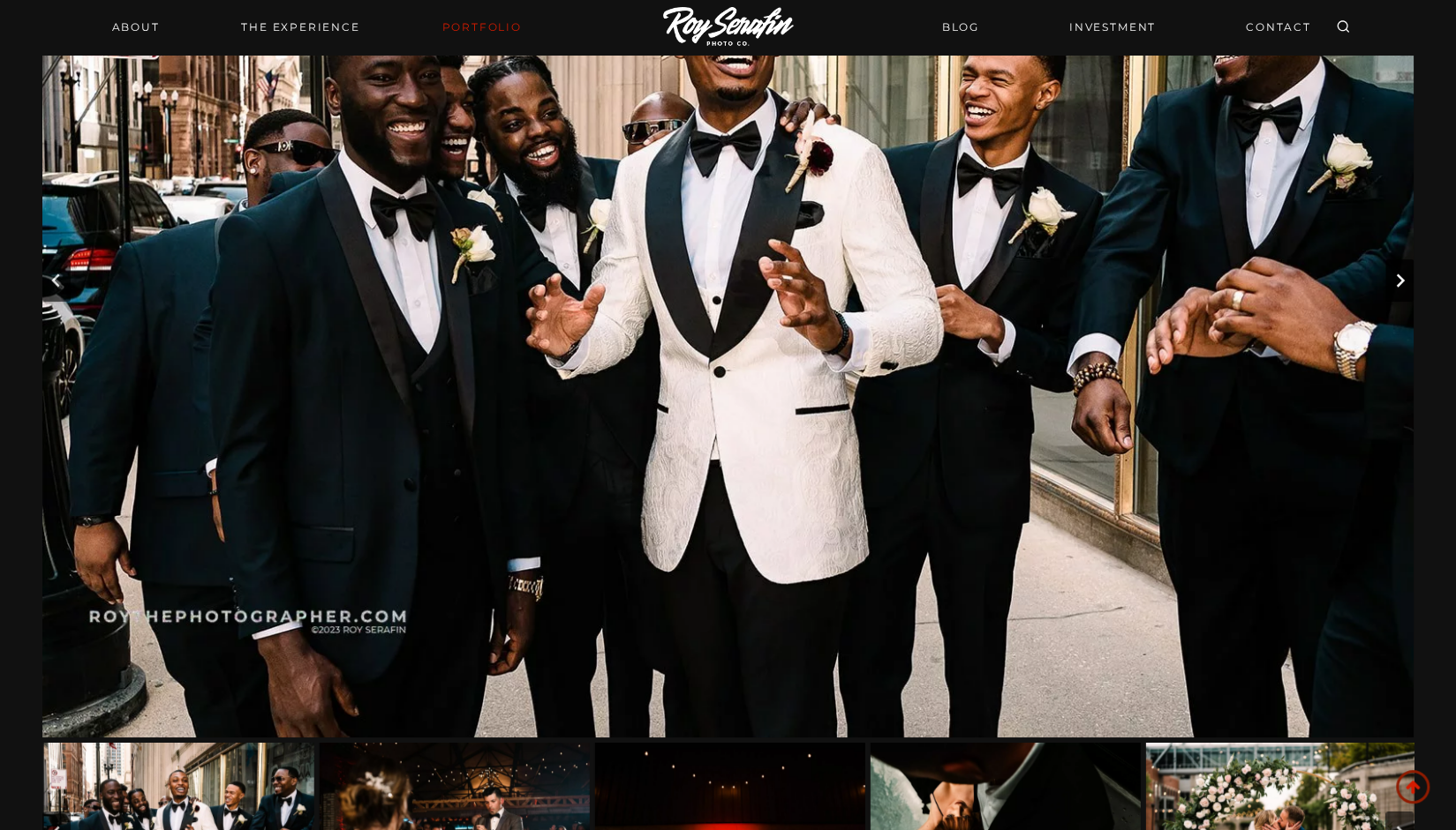
click at [1391, 283] on button "Next slide" at bounding box center [1399, 280] width 29 height 43
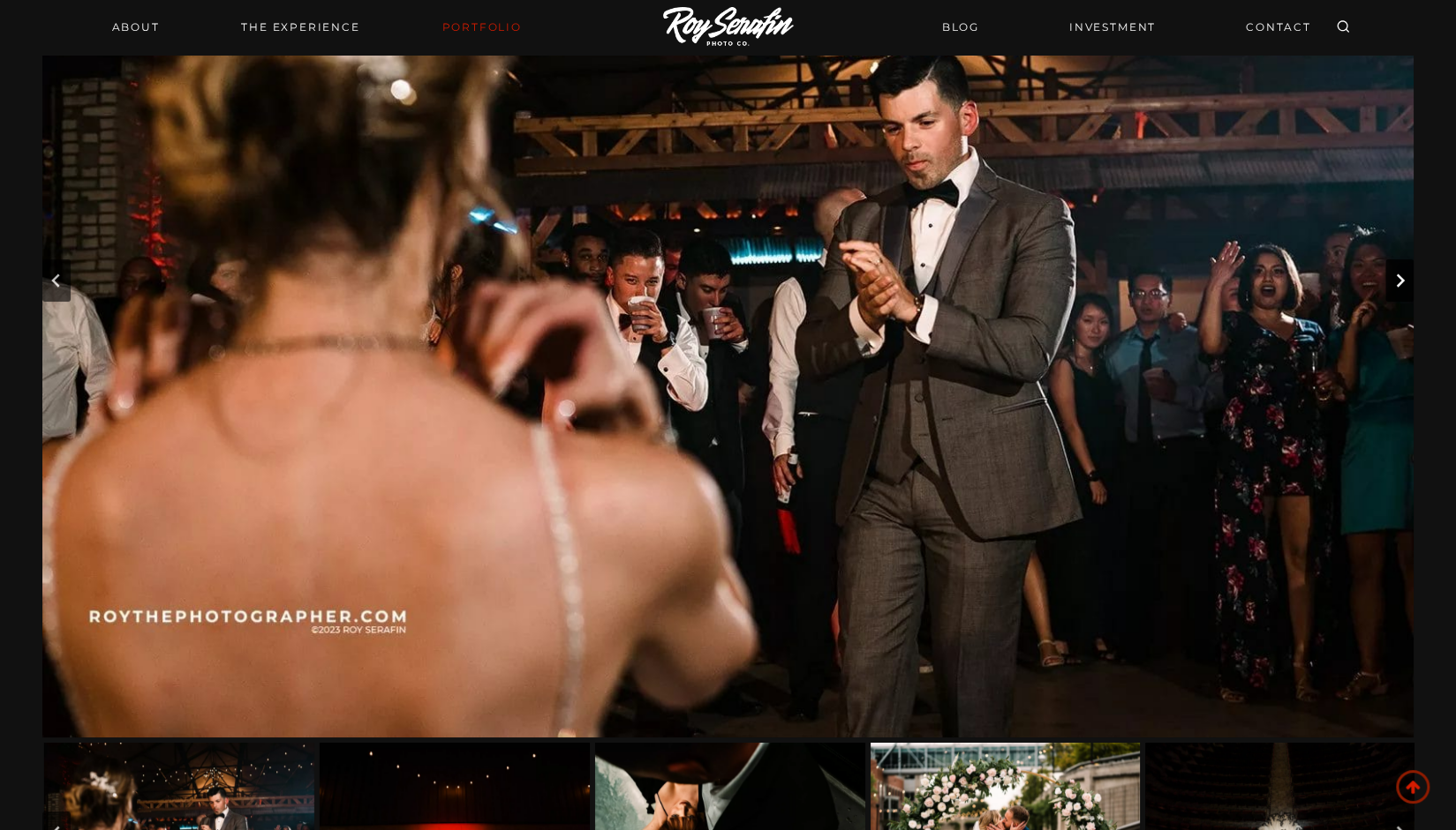
click at [1391, 283] on button "Next slide" at bounding box center [1399, 280] width 29 height 43
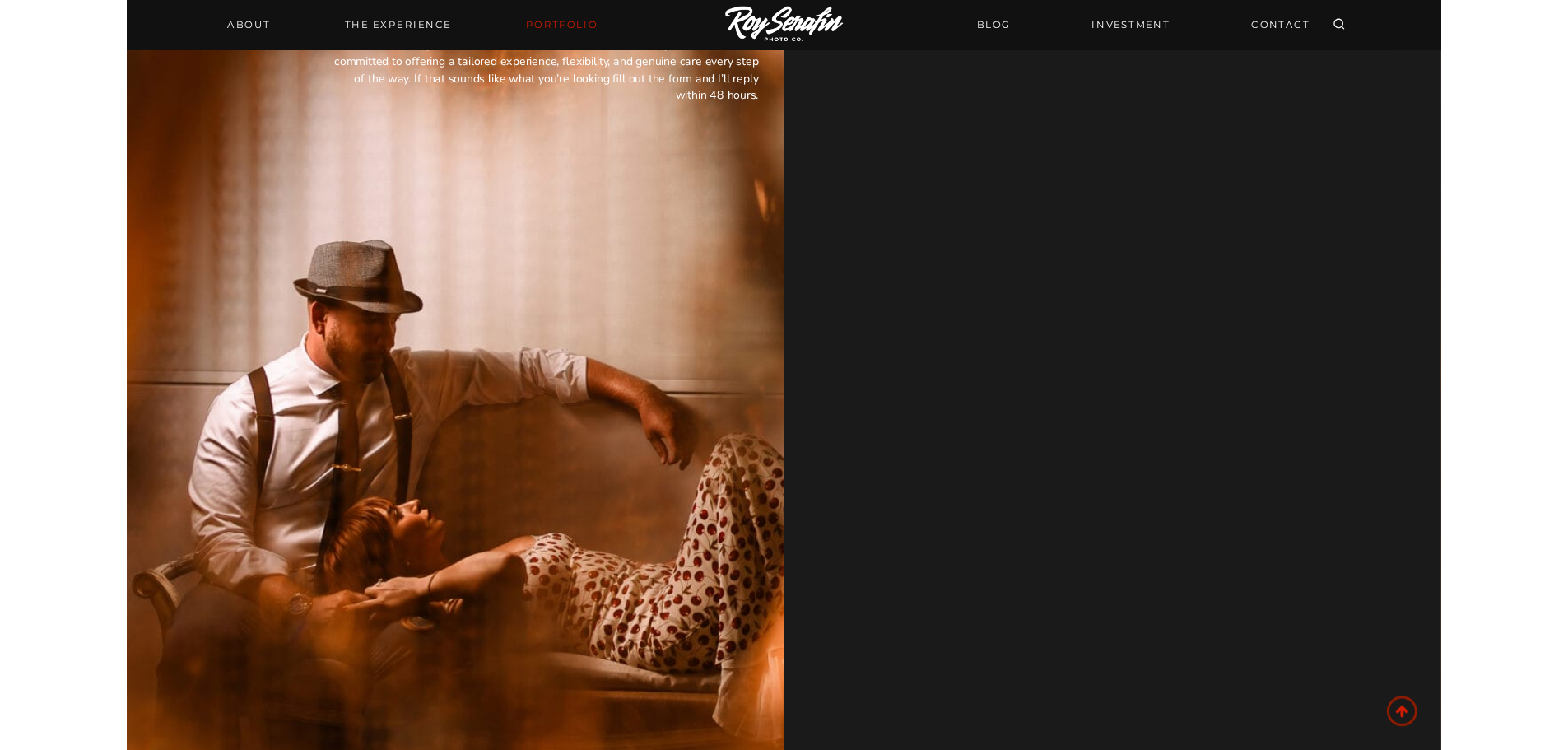
scroll to position [1849, 0]
